Goal: Task Accomplishment & Management: Complete application form

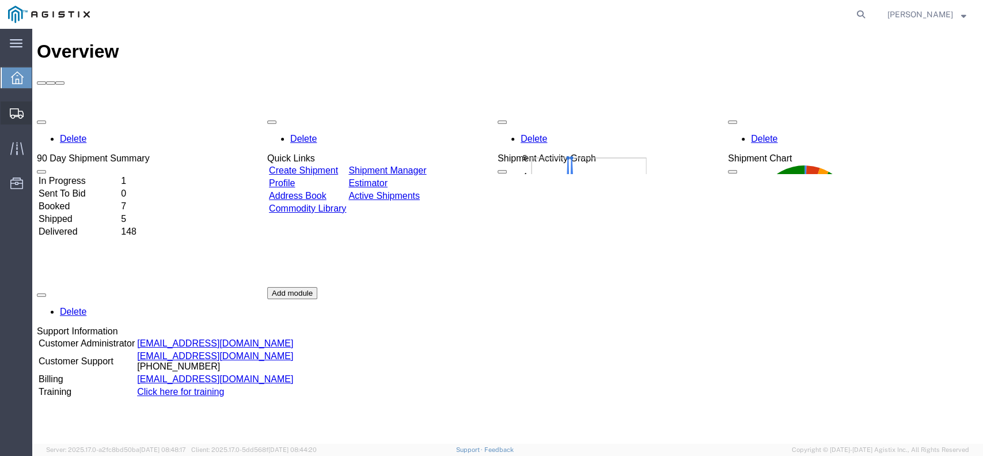
click at [0, 0] on span "Create from Template" at bounding box center [0, 0] width 0 height 0
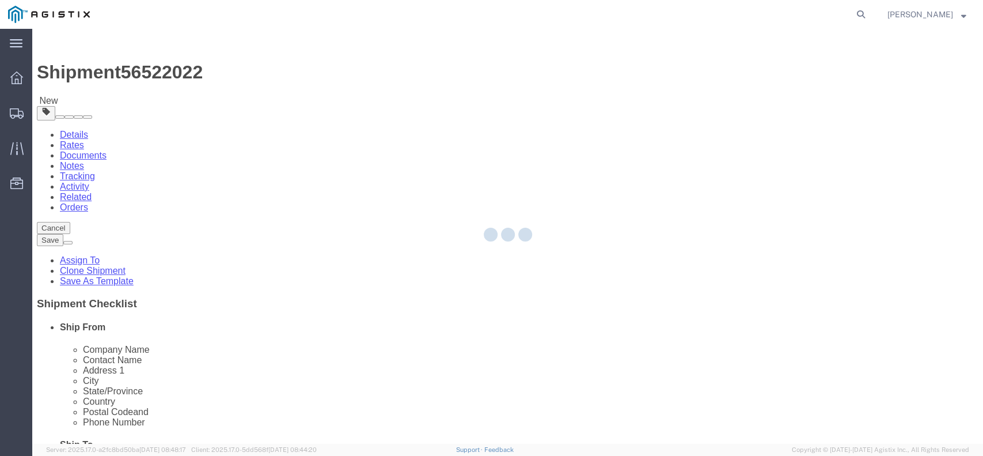
select select
select select "65511"
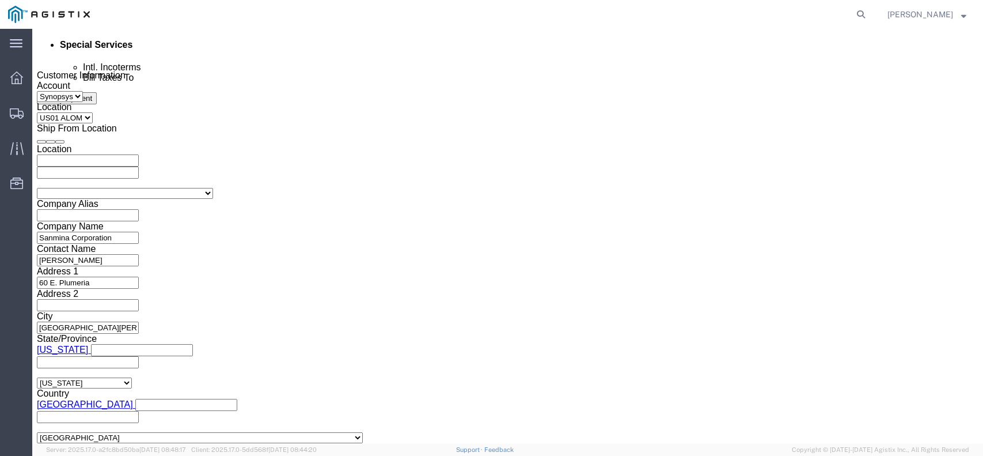
scroll to position [691, 0]
click button "Continue"
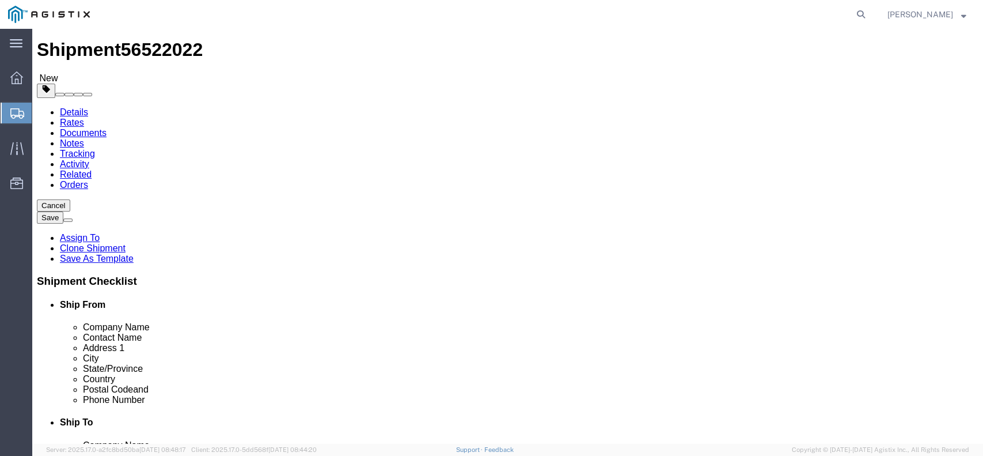
click dd "1.00 USD"
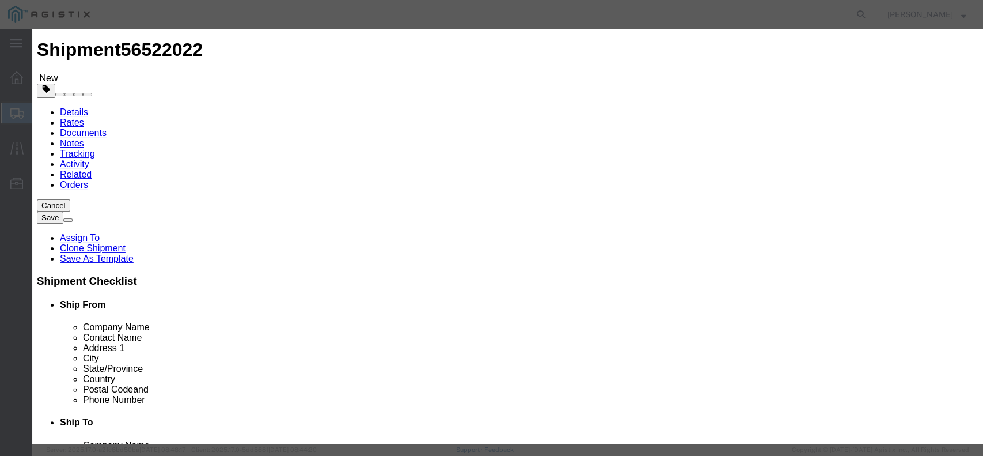
click icon "button"
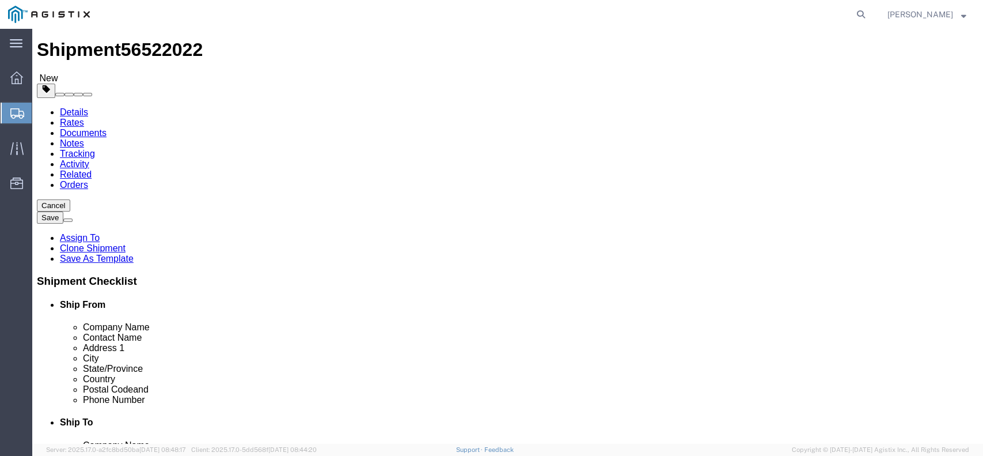
click link "Details"
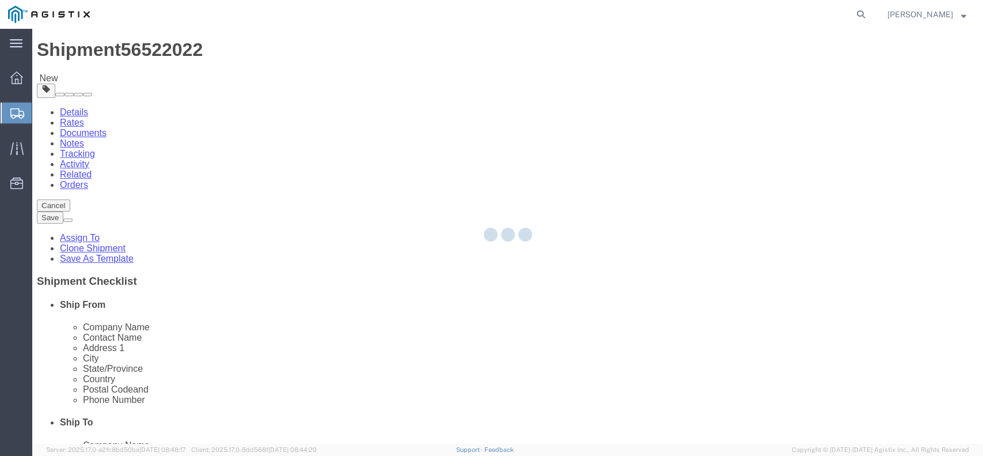
select select "65511"
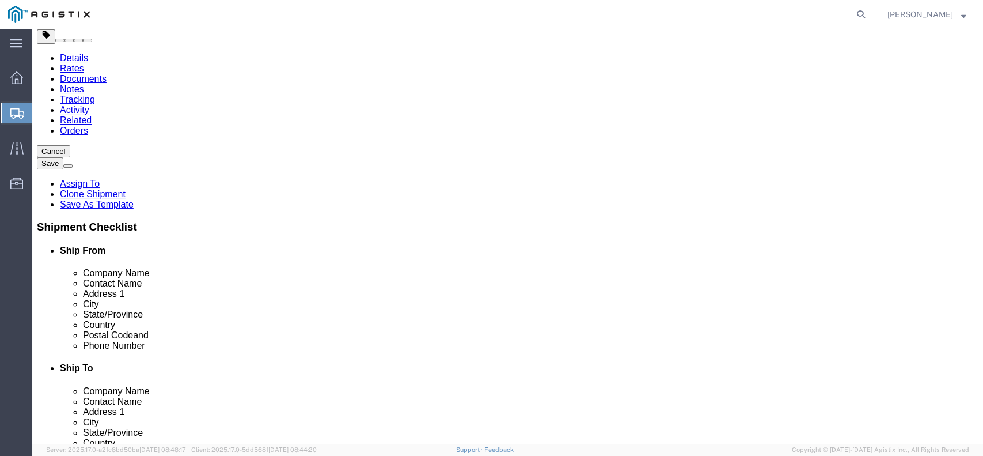
scroll to position [153, 0]
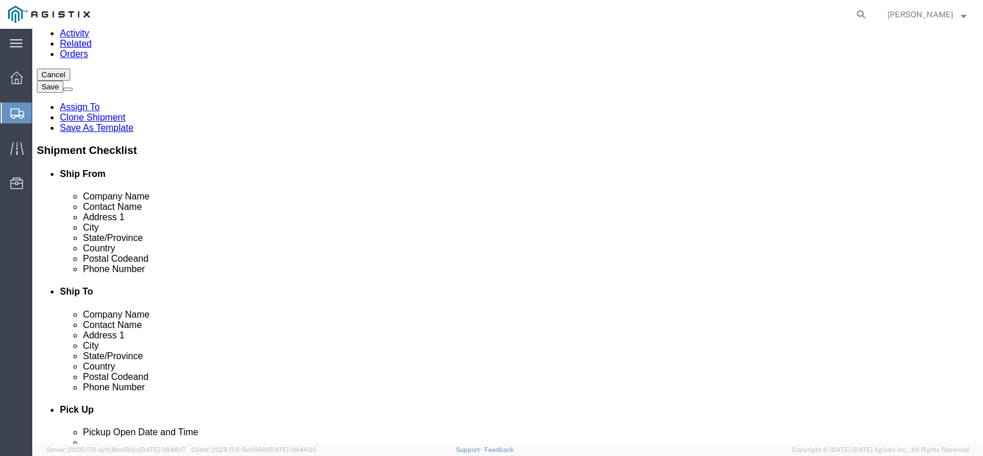
drag, startPoint x: 576, startPoint y: 181, endPoint x: 455, endPoint y: 172, distance: 121.3
click div "Contact Name [PERSON_NAME]"
click input "text"
paste input "[PERSON_NAME]"
type input "[PERSON_NAME]"
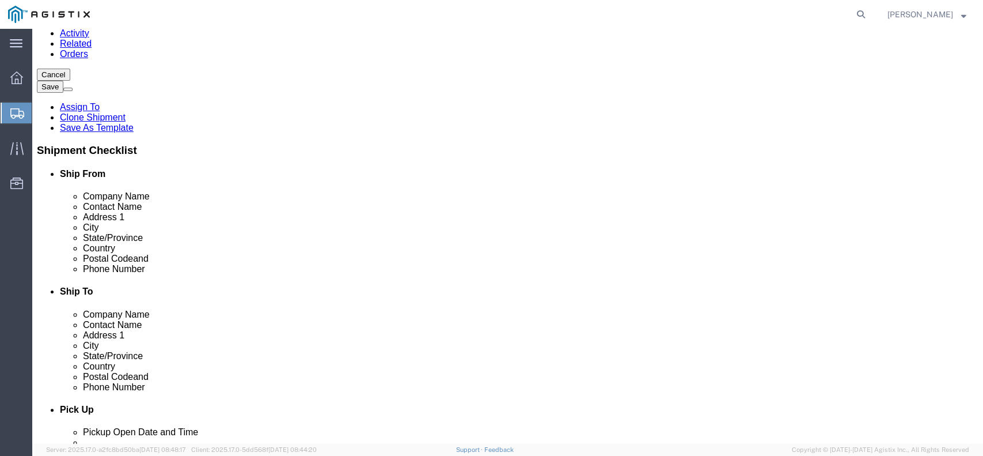
click p "- Synopsys - ([PERSON_NAME]) [STREET_ADDRESS]"
select select
type input "[PERSON_NAME]"
type input "[PHONE_NUMBER]"
type input "[EMAIL_ADDRESS][DOMAIN_NAME]"
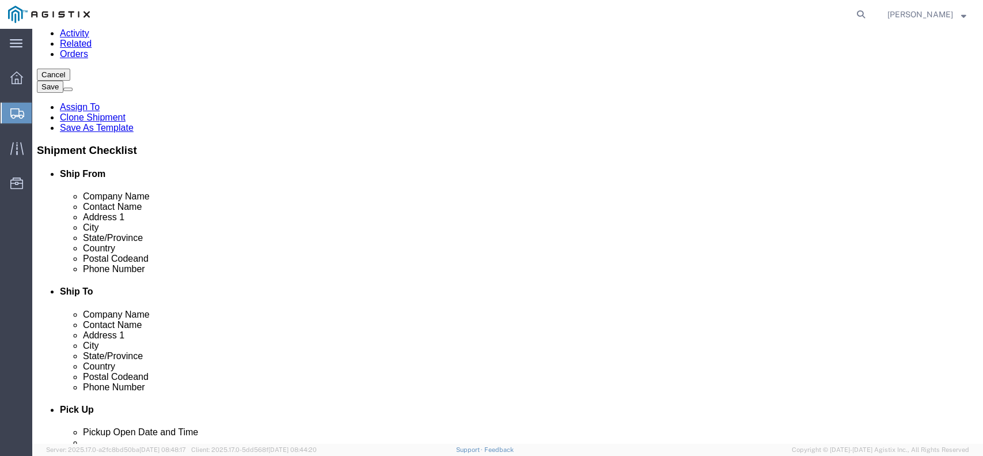
select select "CA"
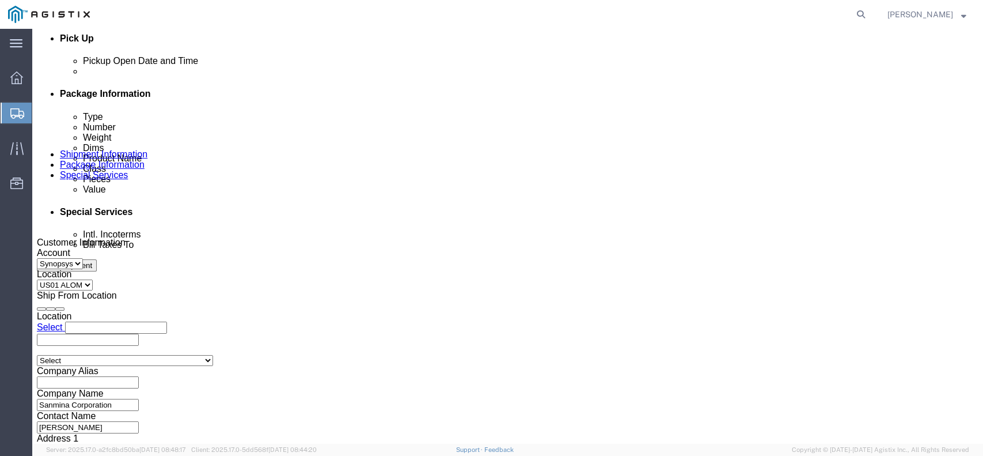
scroll to position [538, 0]
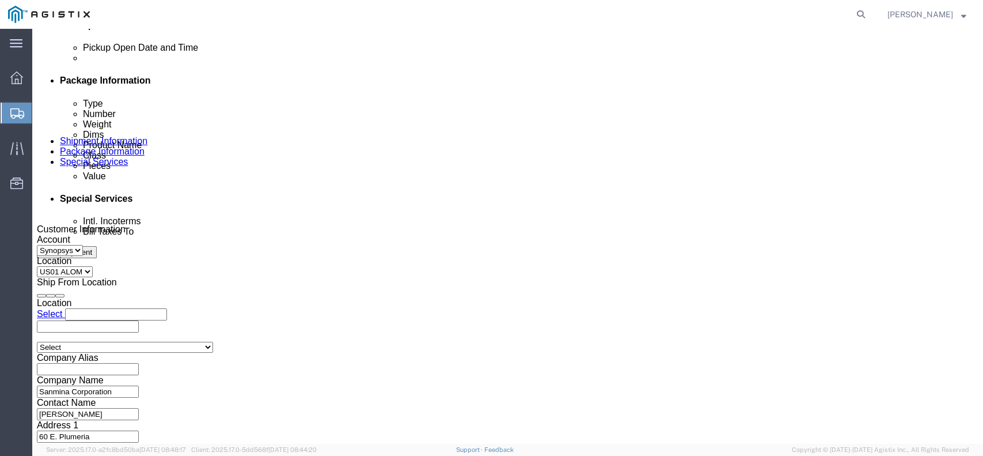
type input "[PERSON_NAME]"
click icon "button"
drag, startPoint x: 399, startPoint y: 264, endPoint x: 332, endPoint y: 250, distance: 68.8
click div "Select Account Type Activity ID Airline Appointment Number ASN Batch Request # …"
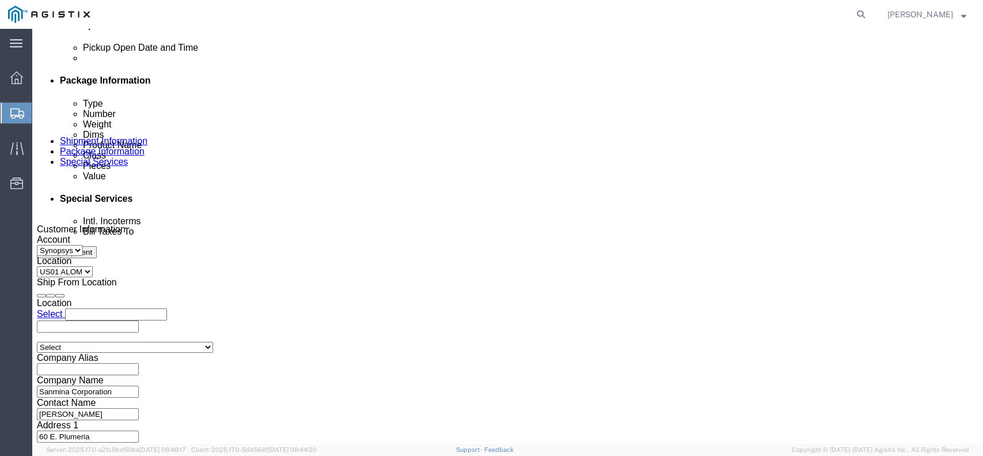
paste input "C046755"
type input "C046755"
drag, startPoint x: 178, startPoint y: 263, endPoint x: 128, endPoint y: 264, distance: 50.1
click input "3000021105"
paste input "022"
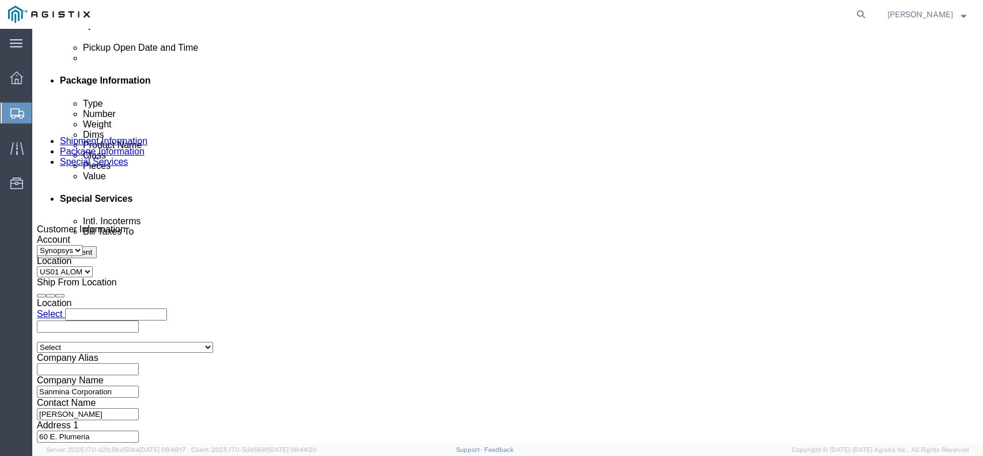
type input "3000021022"
click div "Select Account Type Activity ID Airline Appointment Number ASN Batch Request # …"
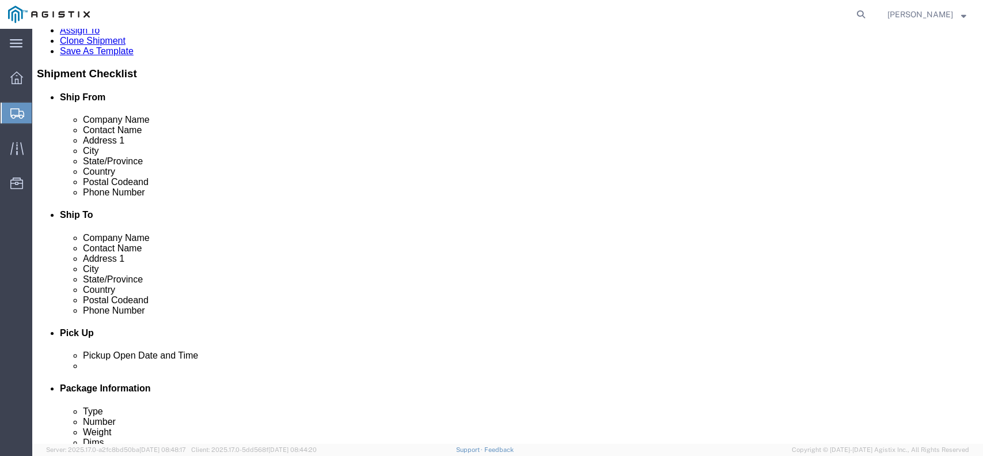
scroll to position [209, 0]
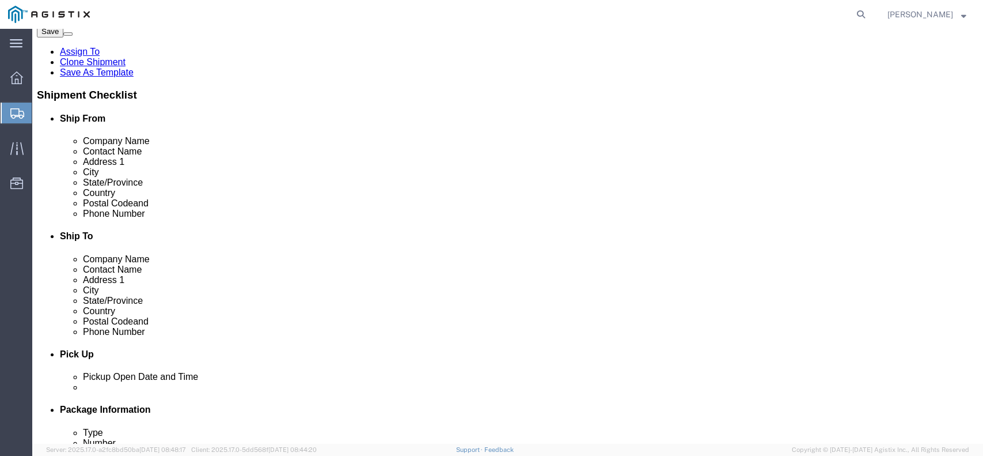
click input "[EMAIL_ADDRESS][DOMAIN_NAME]"
paste input "[EMAIL_ADDRESS][DOMAIN_NAME]"
type input "[EMAIL_ADDRESS][DOMAIN_NAME], [EMAIL_ADDRESS][DOMAIN_NAME],"
checkbox input "false"
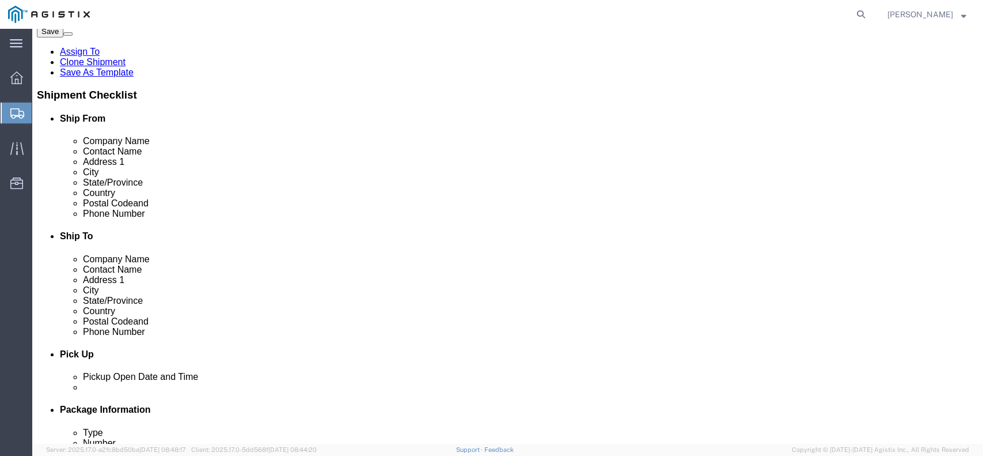
scroll to position [0, 0]
drag, startPoint x: 581, startPoint y: 298, endPoint x: 502, endPoint y: 300, distance: 79.5
click div "[EMAIL_ADDRESS][DOMAIN_NAME], [EMAIL_ADDRESS][DOMAIN_NAME],"
paste input "synopsys@airgroup"
click input "[EMAIL_ADDRESS][DOMAIN_NAME], [EMAIL_ADDRESS][DOMAIN_NAME],"
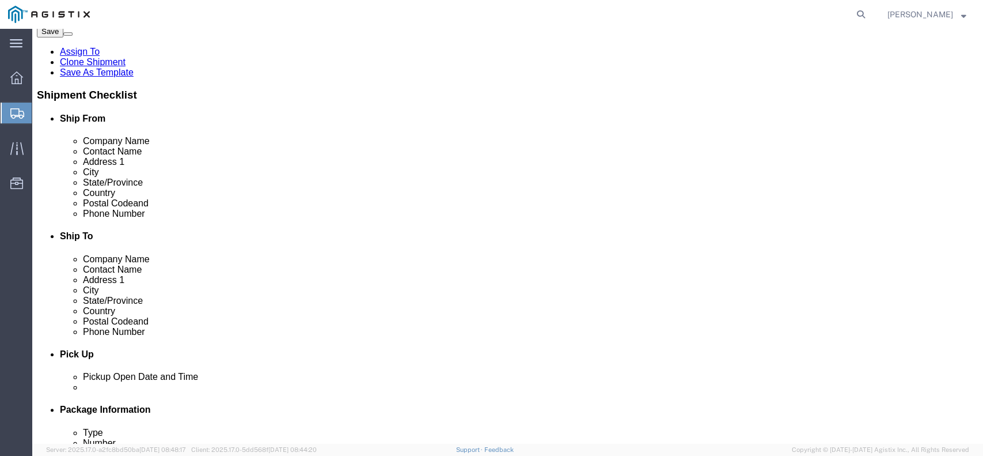
click input "[EMAIL_ADDRESS][DOMAIN_NAME], [EMAIL_ADDRESS][DOMAIN_NAME],"
paste input "[EMAIL_ADDRESS][DOMAIN_NAME]"
type input "[EMAIL_ADDRESS][DOMAIN_NAME], [EMAIL_ADDRESS][DOMAIN_NAME], [EMAIL_ADDRESS][DOM…"
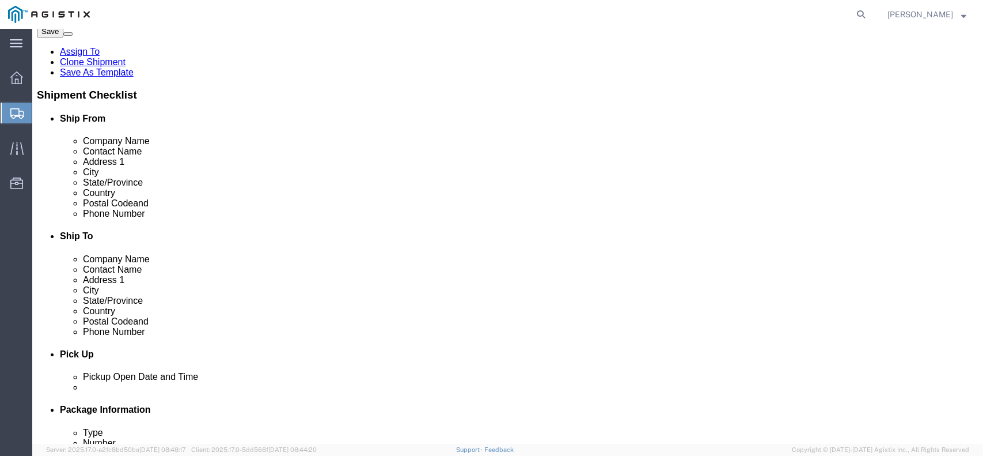
click input "checkbox"
checkbox input "true"
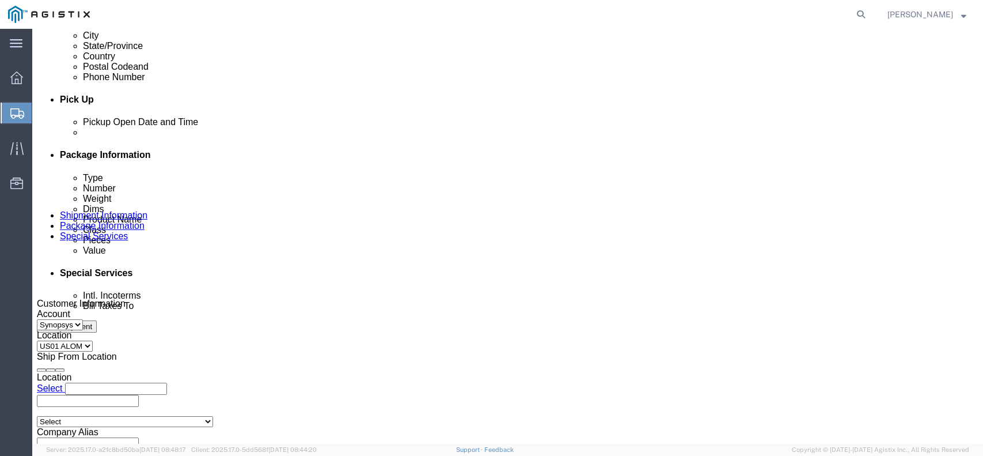
scroll to position [439, 0]
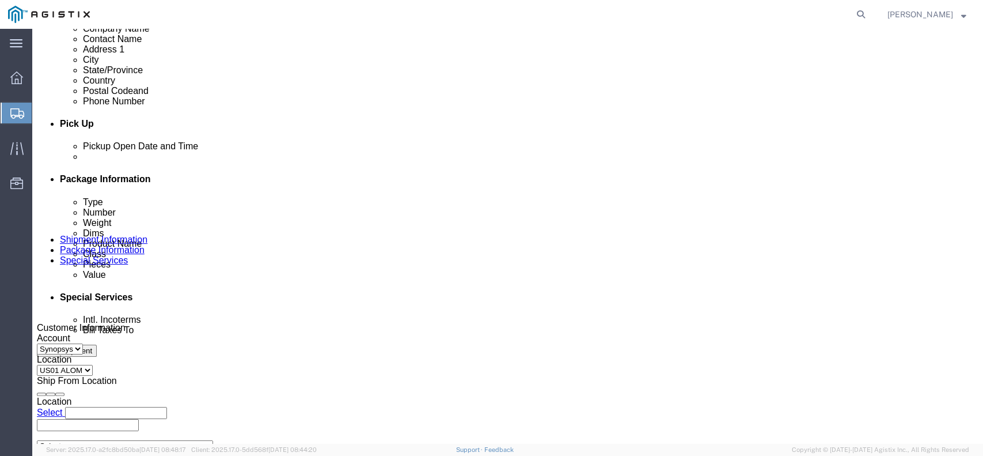
click div "[DATE] 12:17 AM"
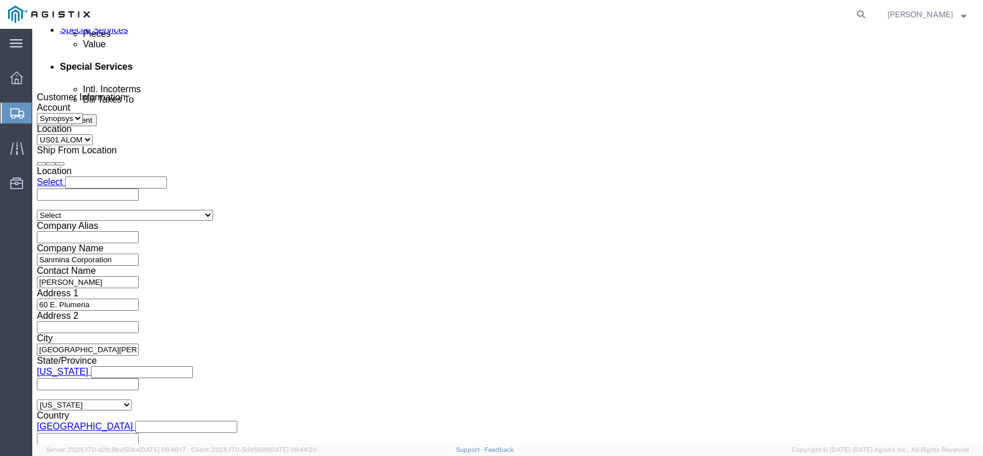
click input "12:17 AM"
type input "11:30 AM"
click button "Apply"
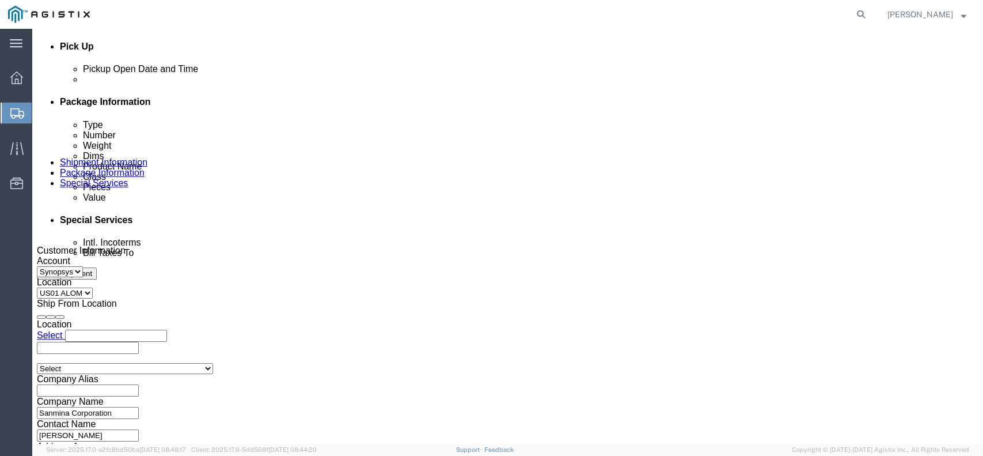
scroll to position [439, 0]
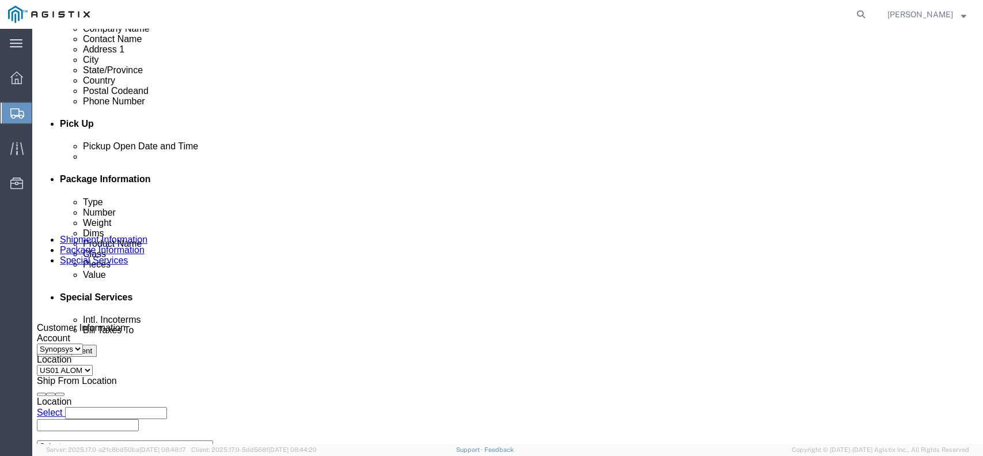
click div "[DATE] 12:30 PM"
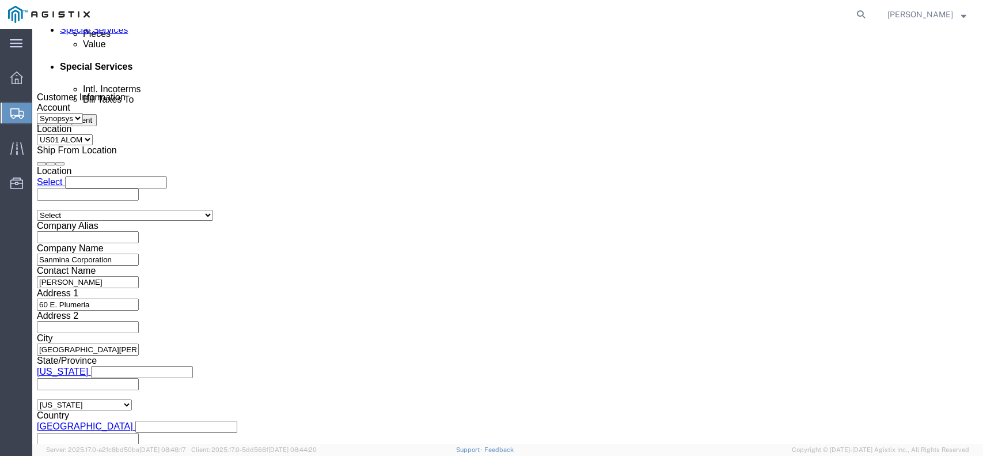
click input "12:30 PM"
type input "12:00 PM"
click button "Apply"
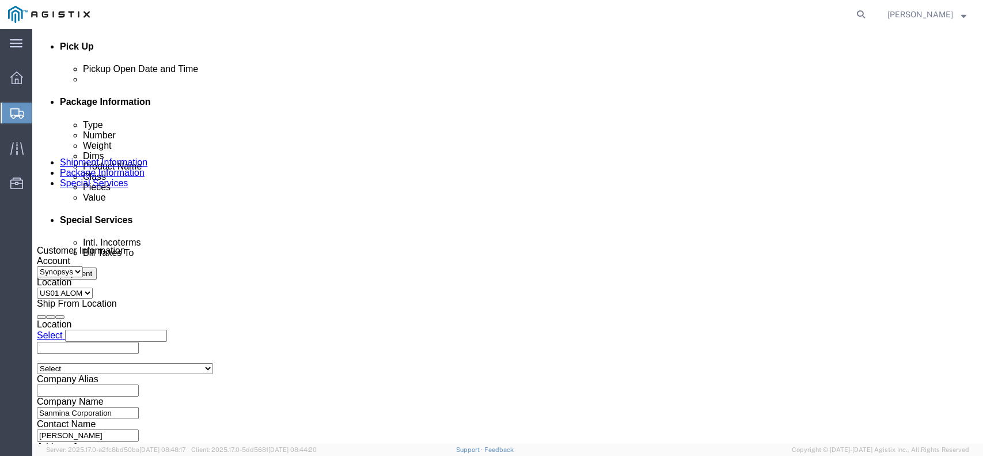
click icon
click label "Deliver Open Date and Time"
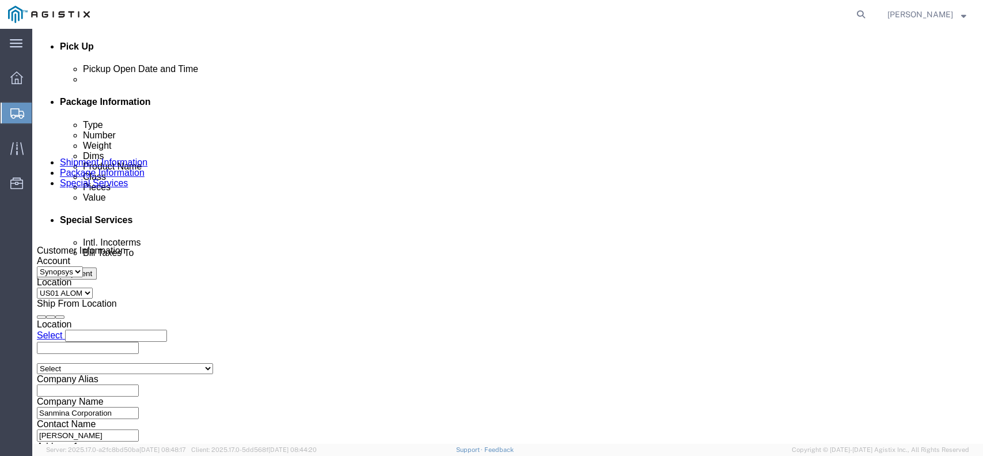
click div
click input "1:30 PM"
type input "1:00 PM"
click button "Apply"
click icon
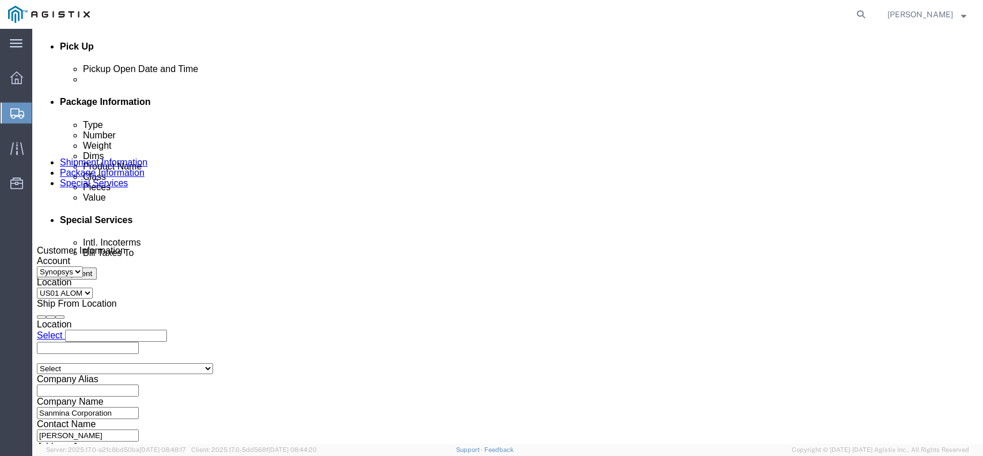
click icon
click div
type input "3:30 PM"
click button "Apply"
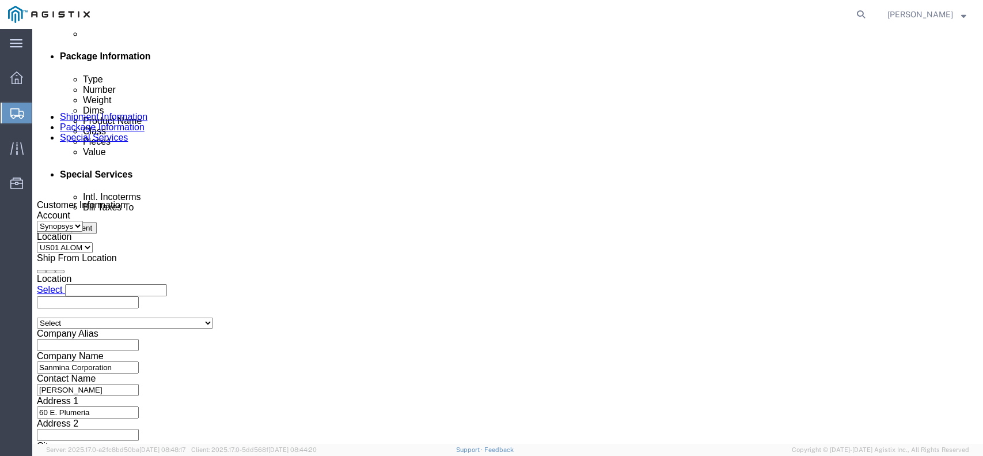
scroll to position [669, 0]
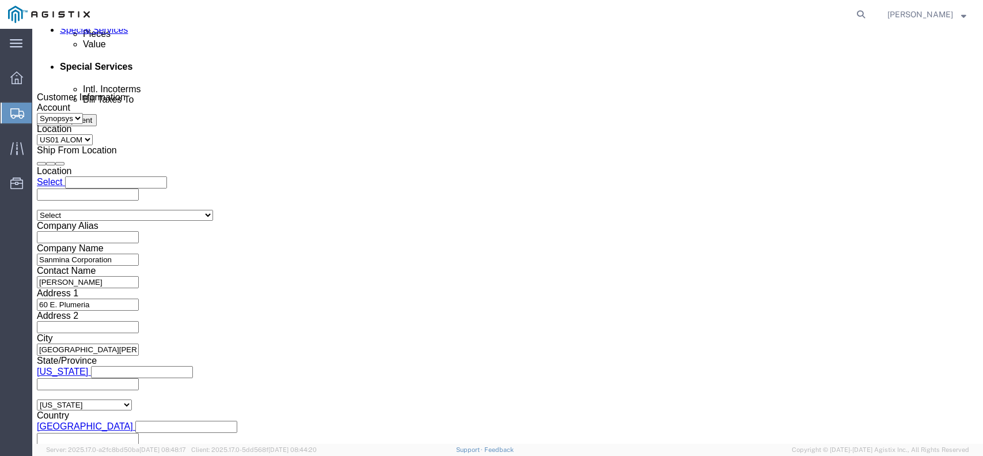
drag, startPoint x: 679, startPoint y: 363, endPoint x: 683, endPoint y: 357, distance: 7.0
click button "Continue"
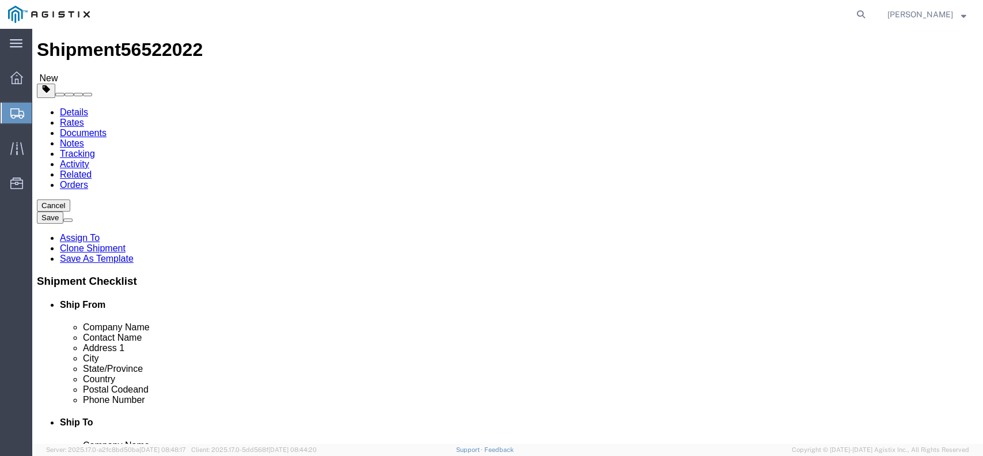
click span "button"
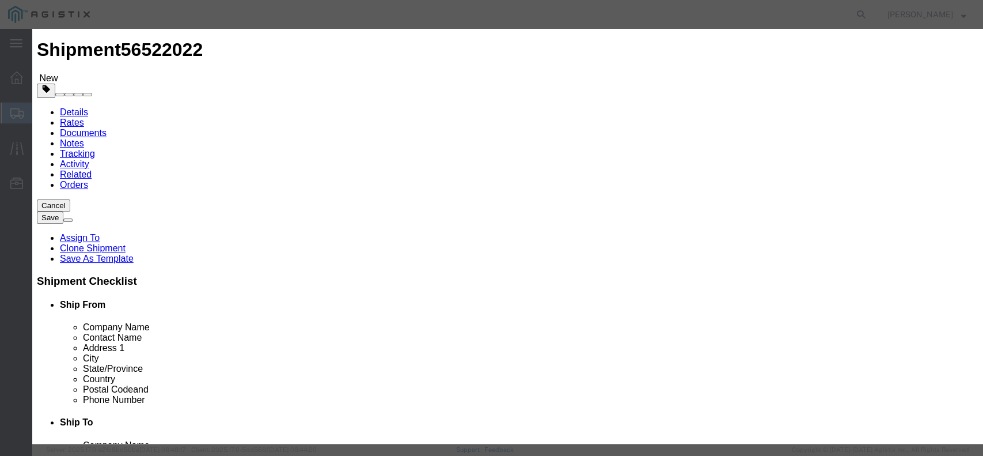
click button "Yes"
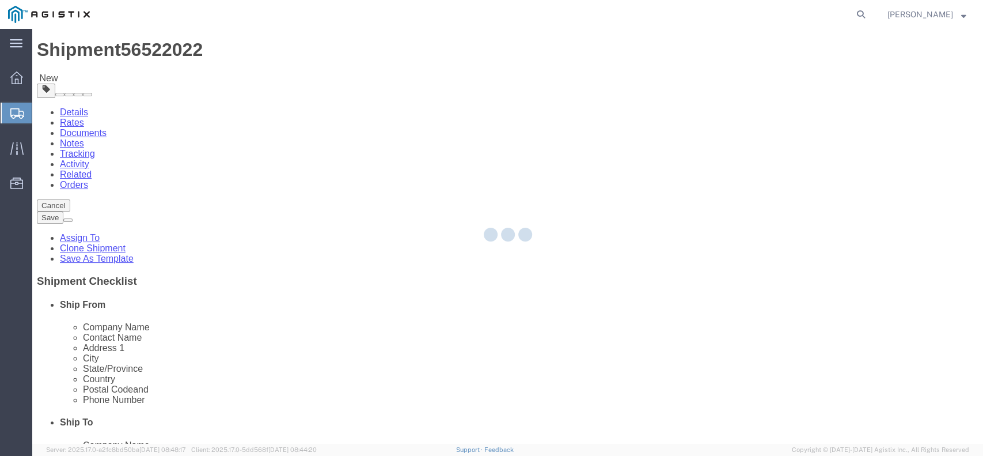
select select "CRAT"
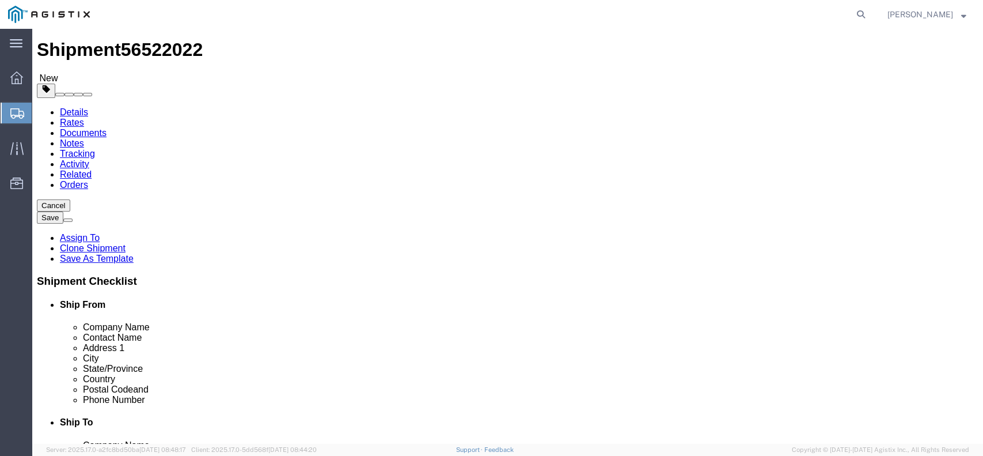
click dd "1.00 USD"
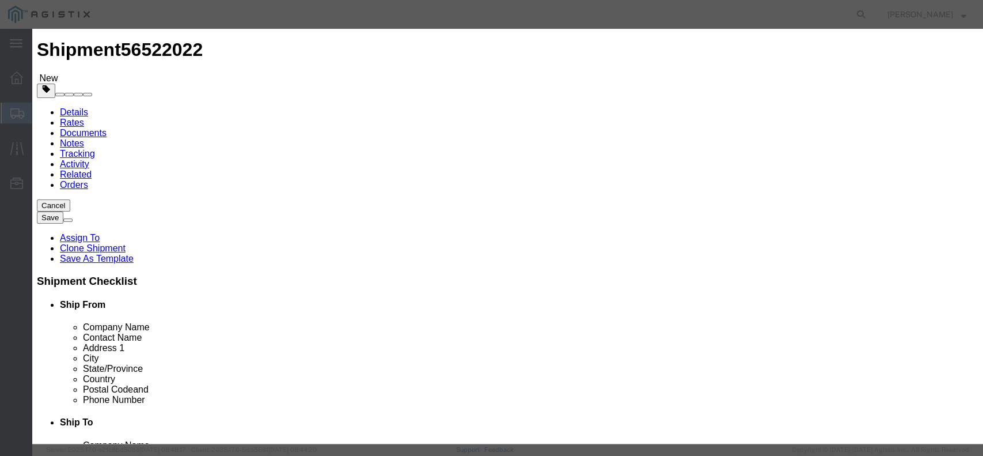
drag, startPoint x: 631, startPoint y: 167, endPoint x: 578, endPoint y: 167, distance: 53.6
click div "C038060"
click textarea "A12 DS000031"
type textarea "A12 DS000061"
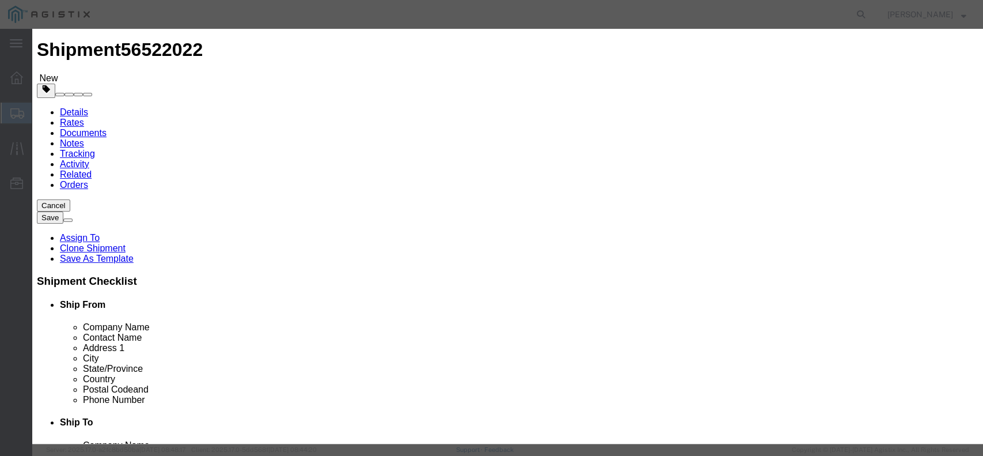
click input "text"
paste input "C046755"
type input "C046755"
click textarea "A12 DS000031"
paste textarea "C046755"
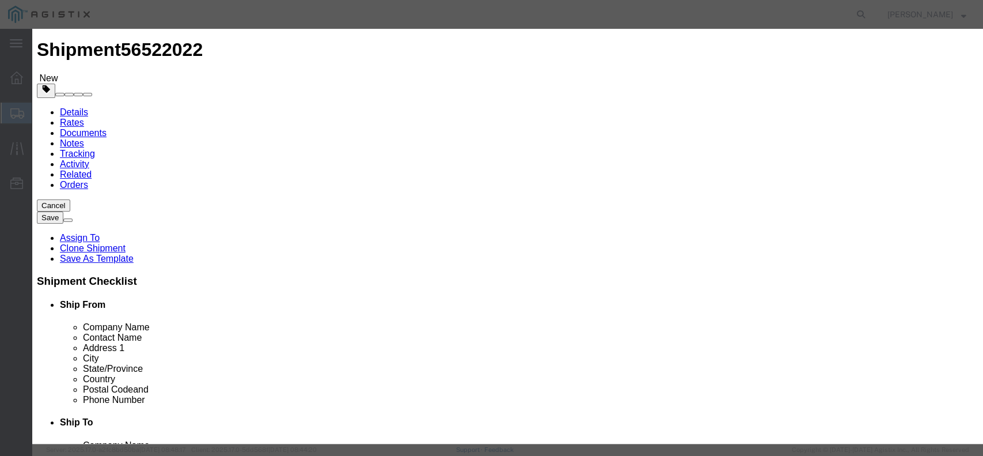
type textarea "A12 DS000061, S/N: C046755"
click textarea "A12"
paste textarea "3000021022"
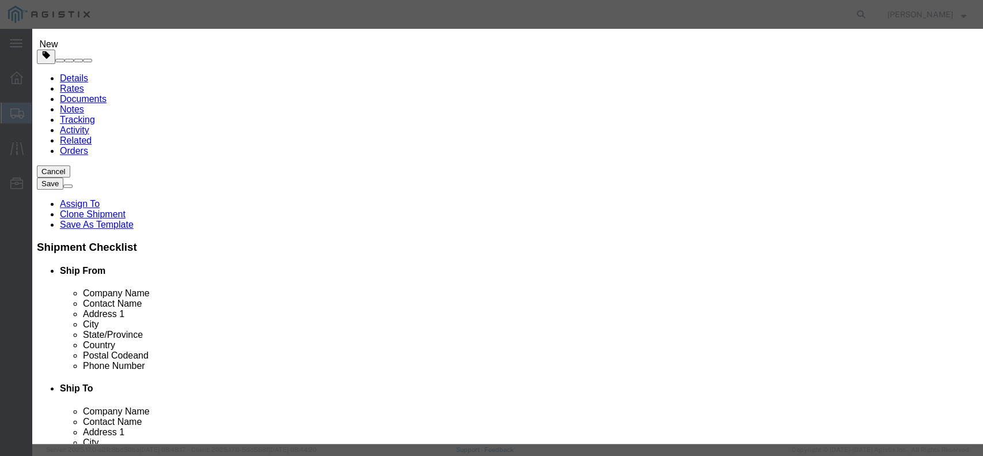
scroll to position [88, 0]
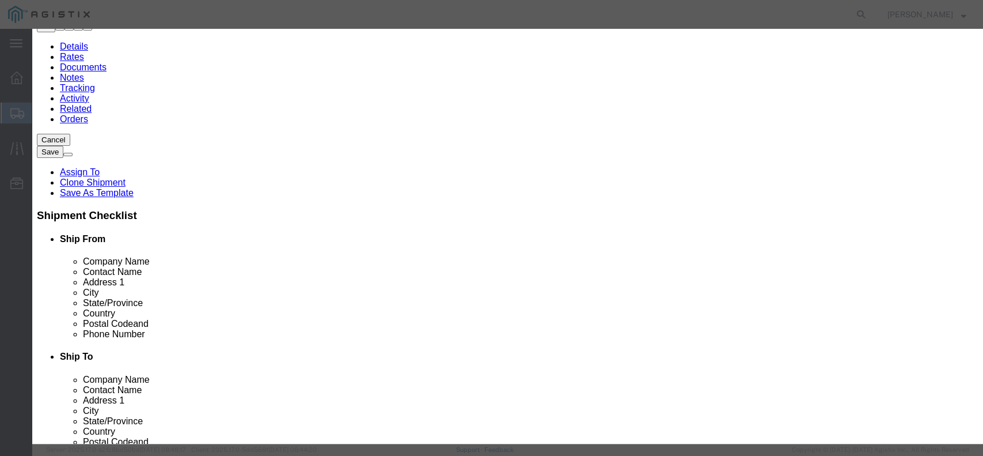
type textarea "A12 DS000061. PO# 3000021022"
click button "Save & Close"
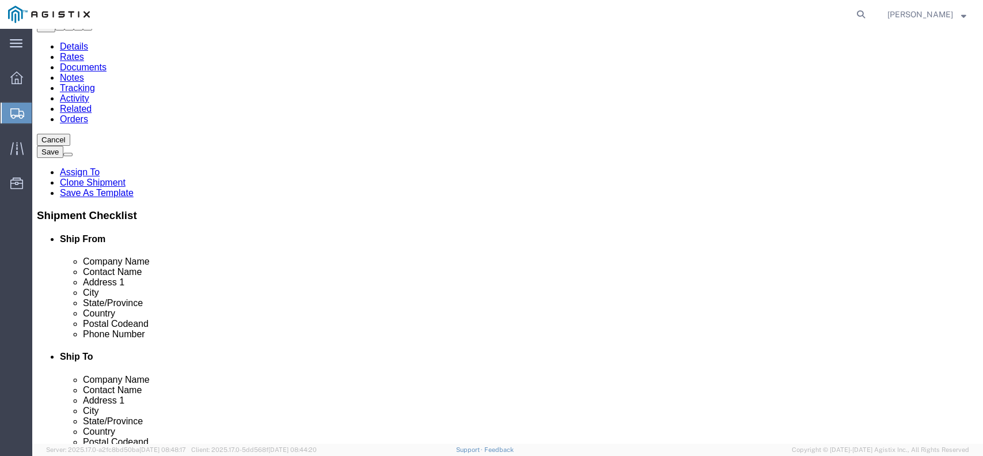
click button "Rate Shipment"
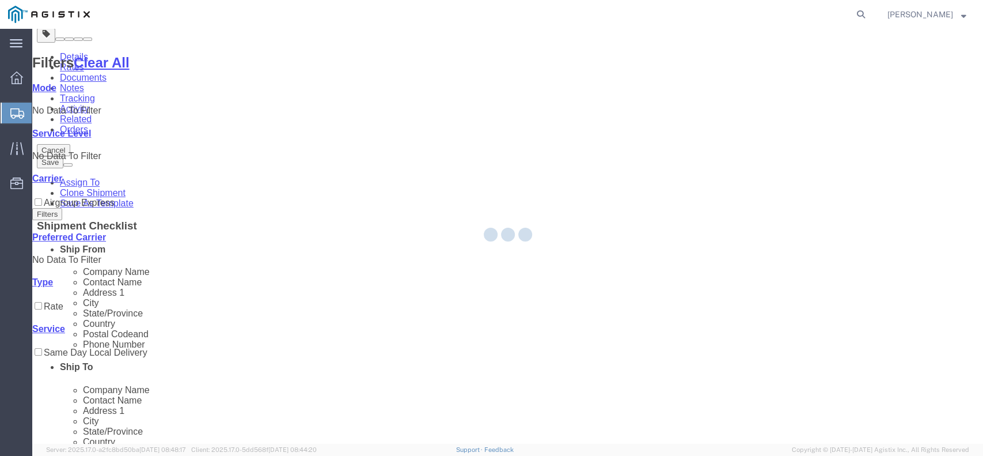
scroll to position [0, 0]
